Goal: Check status: Check status

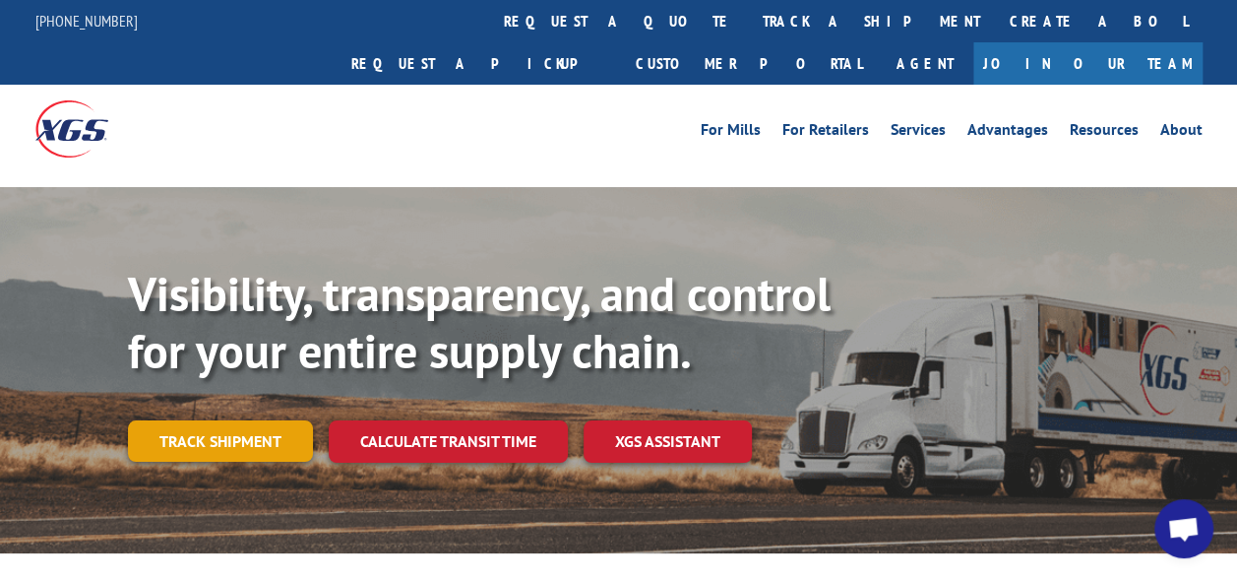
click at [266, 420] on link "Track shipment" at bounding box center [220, 440] width 185 height 41
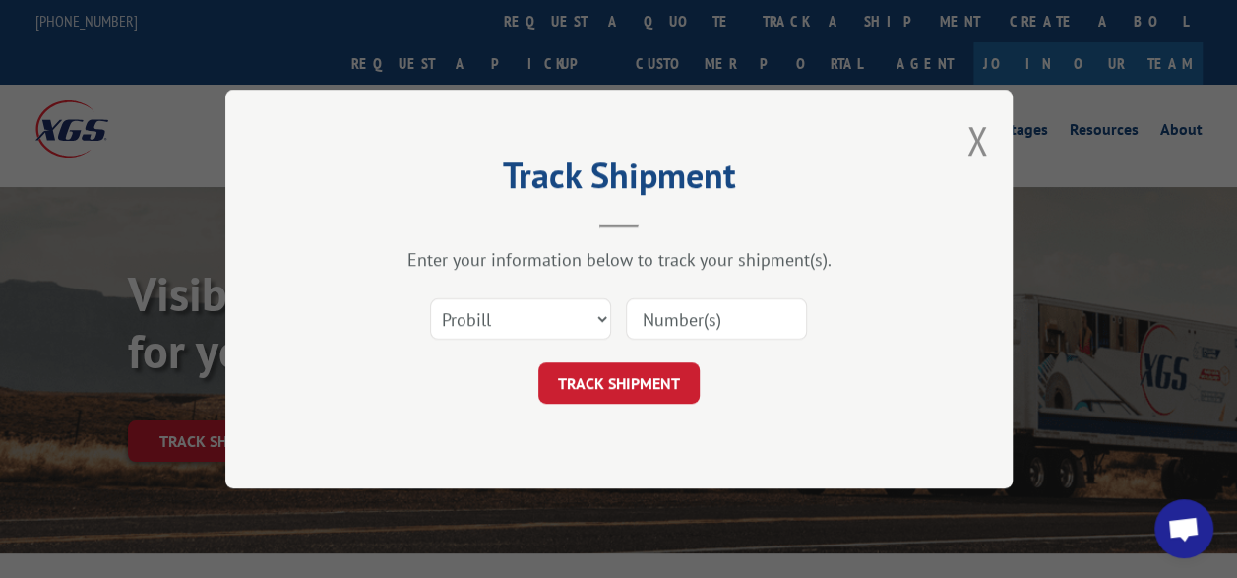
click at [668, 317] on input at bounding box center [716, 318] width 181 height 41
type input "17564503"
click at [639, 382] on button "TRACK SHIPMENT" at bounding box center [618, 382] width 161 height 41
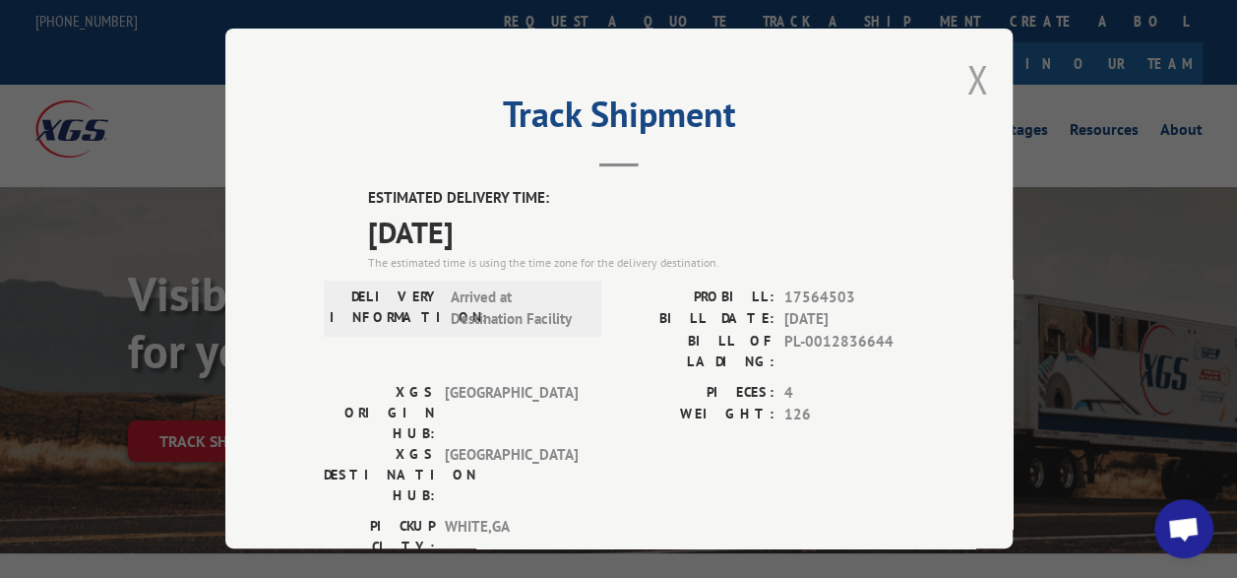
click at [972, 73] on button "Close modal" at bounding box center [977, 79] width 22 height 52
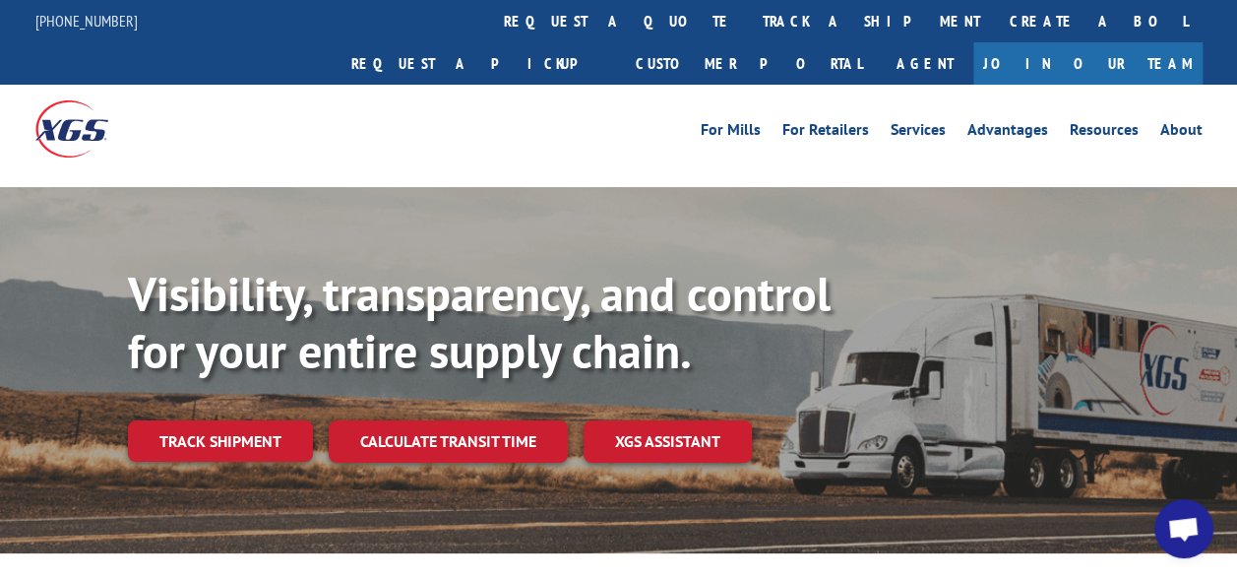
click at [1179, 535] on span "Open chat" at bounding box center [1183, 531] width 32 height 28
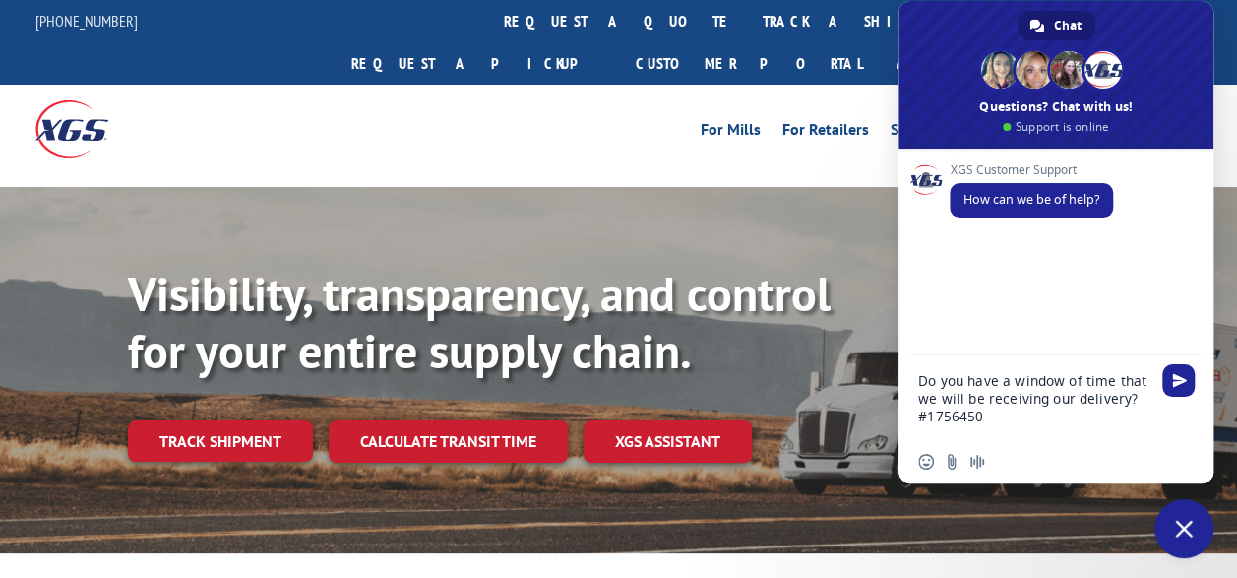
type textarea "Do you have a window of time that we will be receiving our delivery? #17564503"
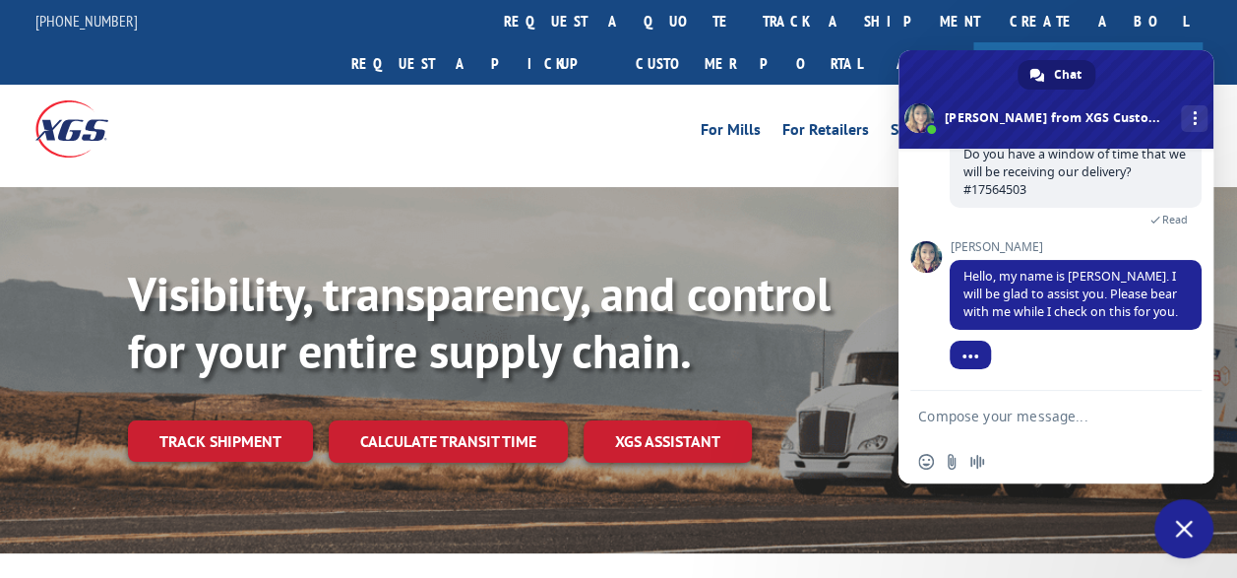
scroll to position [227, 0]
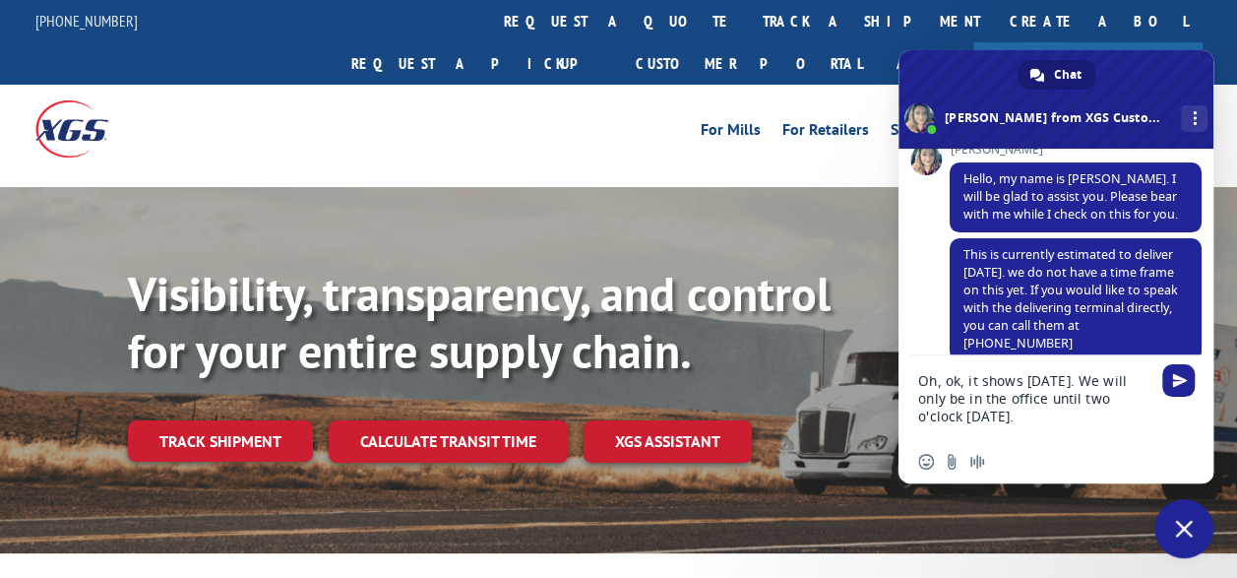
click at [987, 421] on textarea "Oh, ok, it shows [DATE]. We will only be in the office until two o'clock [DATE]." at bounding box center [1036, 397] width 236 height 85
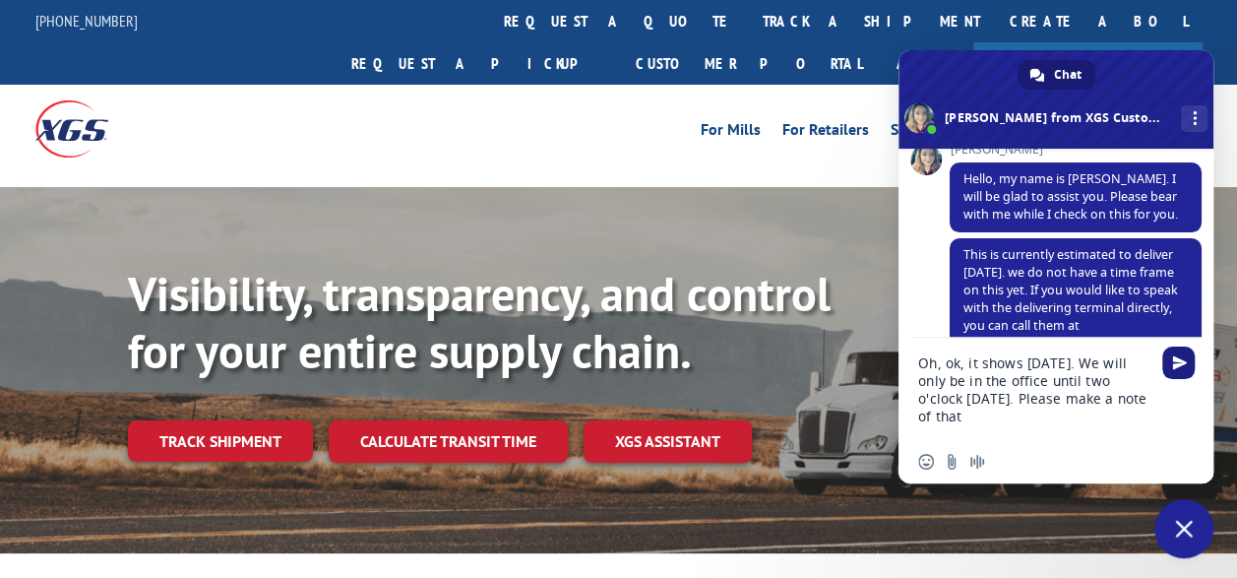
type textarea "Oh, ok, it shows [DATE]. We will only be in the office until two o'clock [DATE]…"
click at [1175, 362] on span "Send" at bounding box center [1179, 362] width 15 height 15
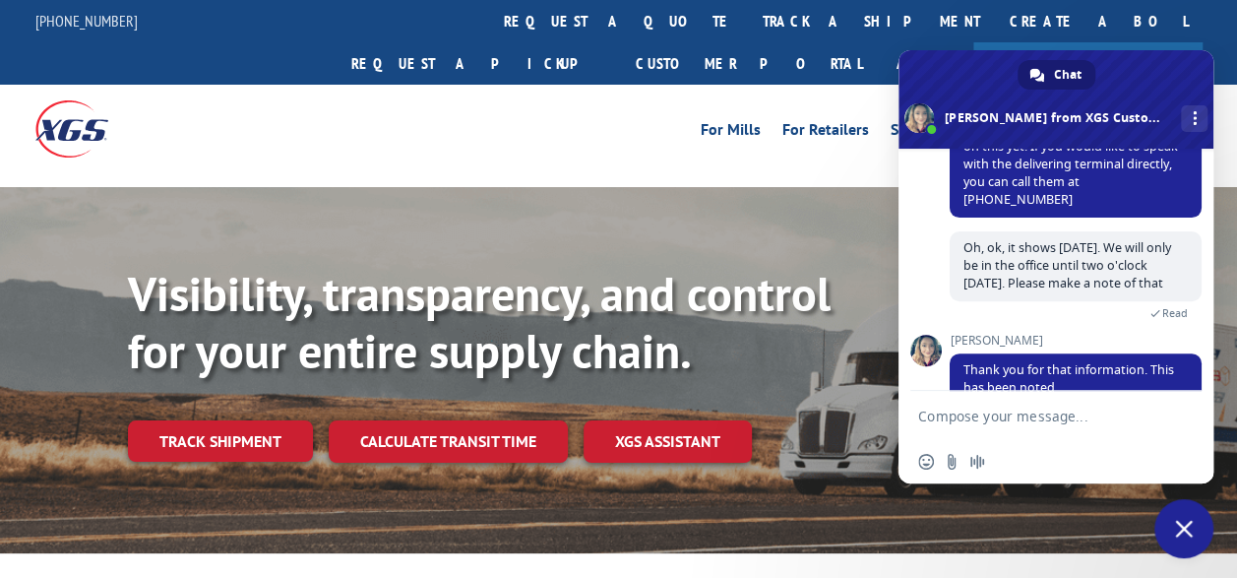
scroll to position [400, 0]
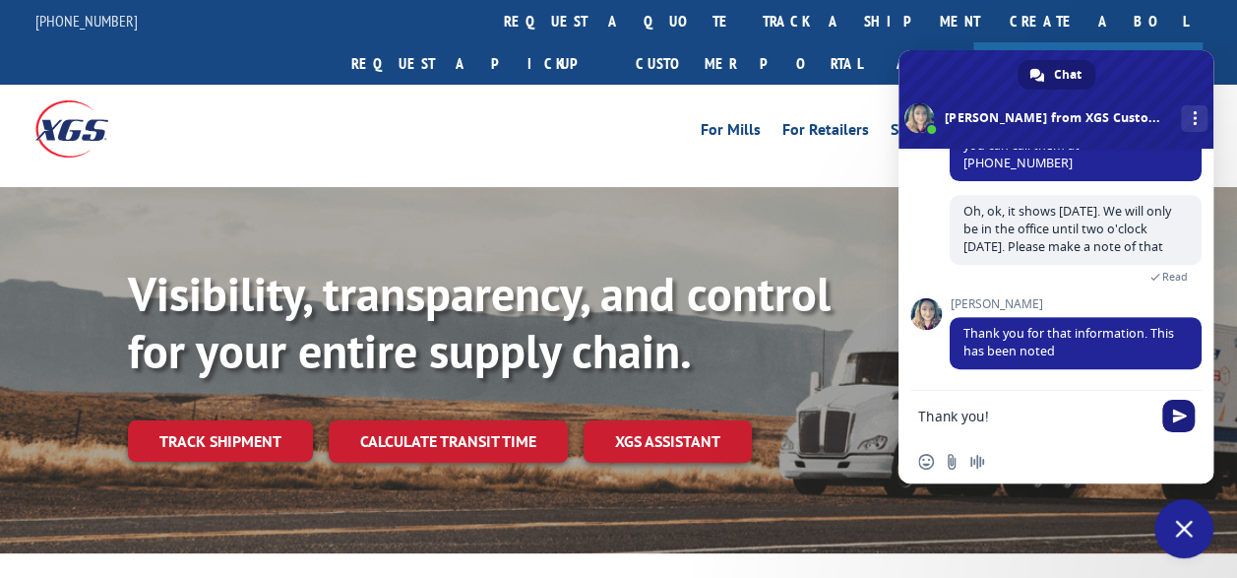
type textarea "Thank you!"
click at [1177, 421] on span "Send" at bounding box center [1179, 415] width 15 height 15
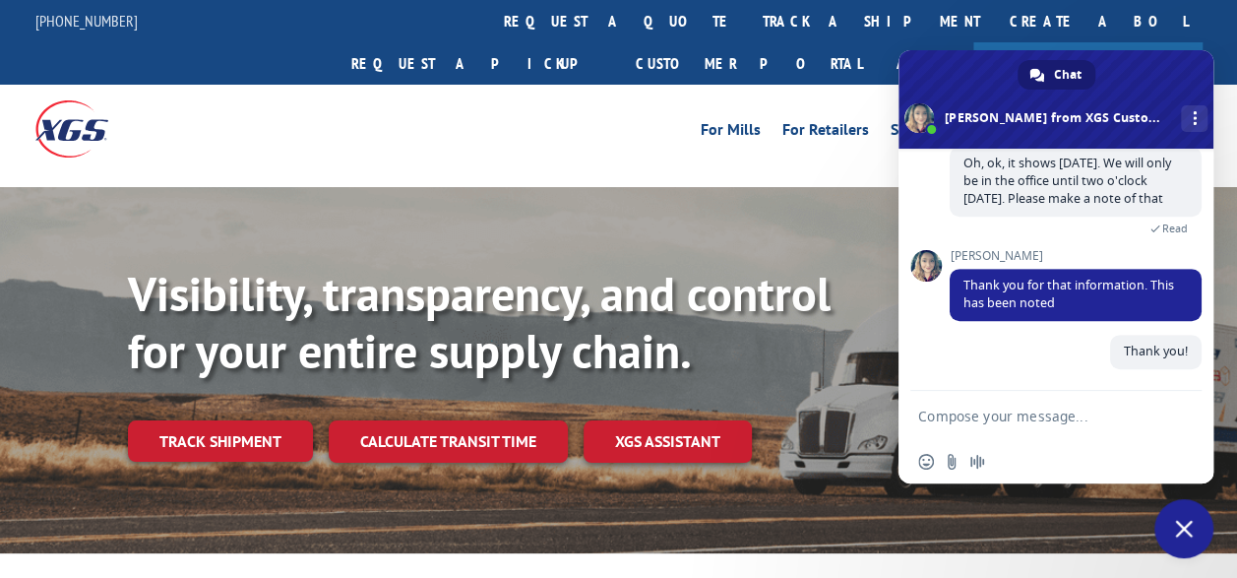
scroll to position [449, 0]
